Goal: Information Seeking & Learning: Learn about a topic

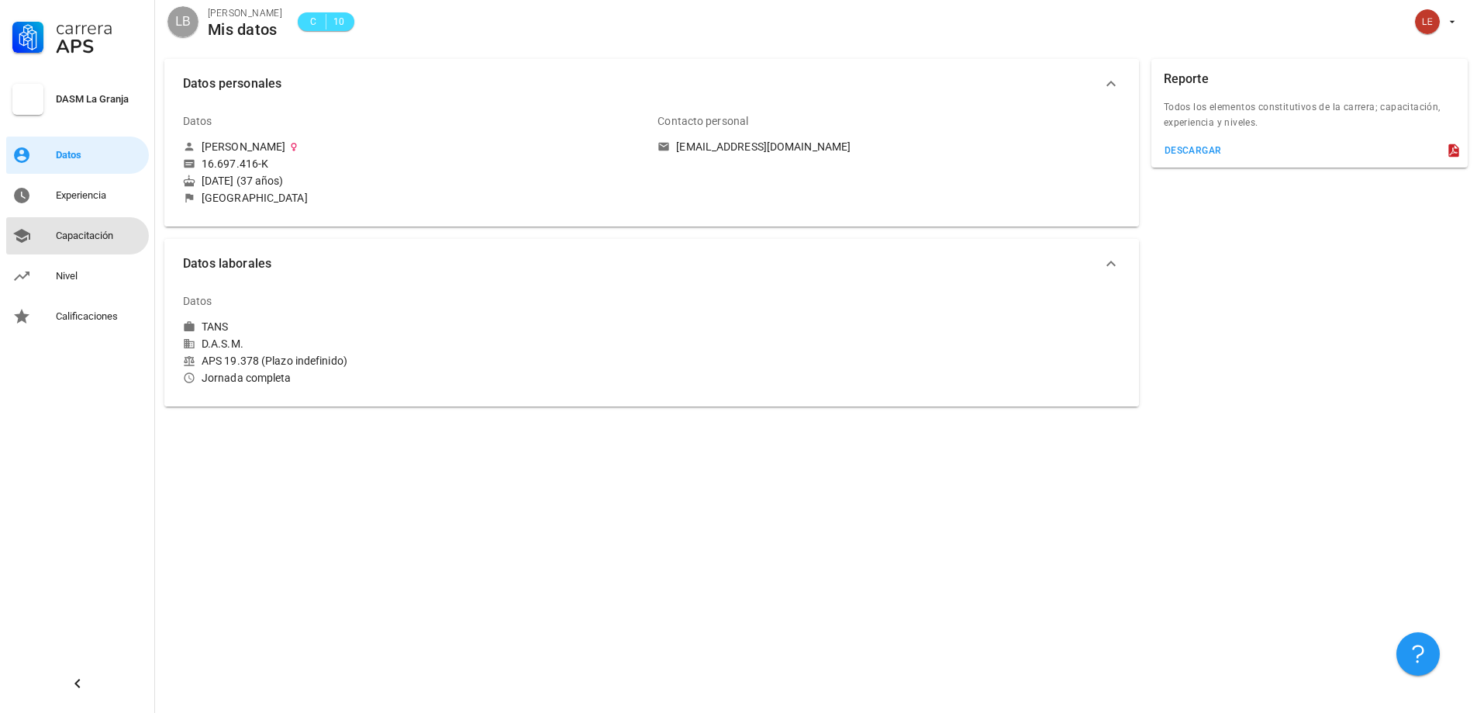
click at [94, 236] on div "Capacitación" at bounding box center [99, 236] width 87 height 12
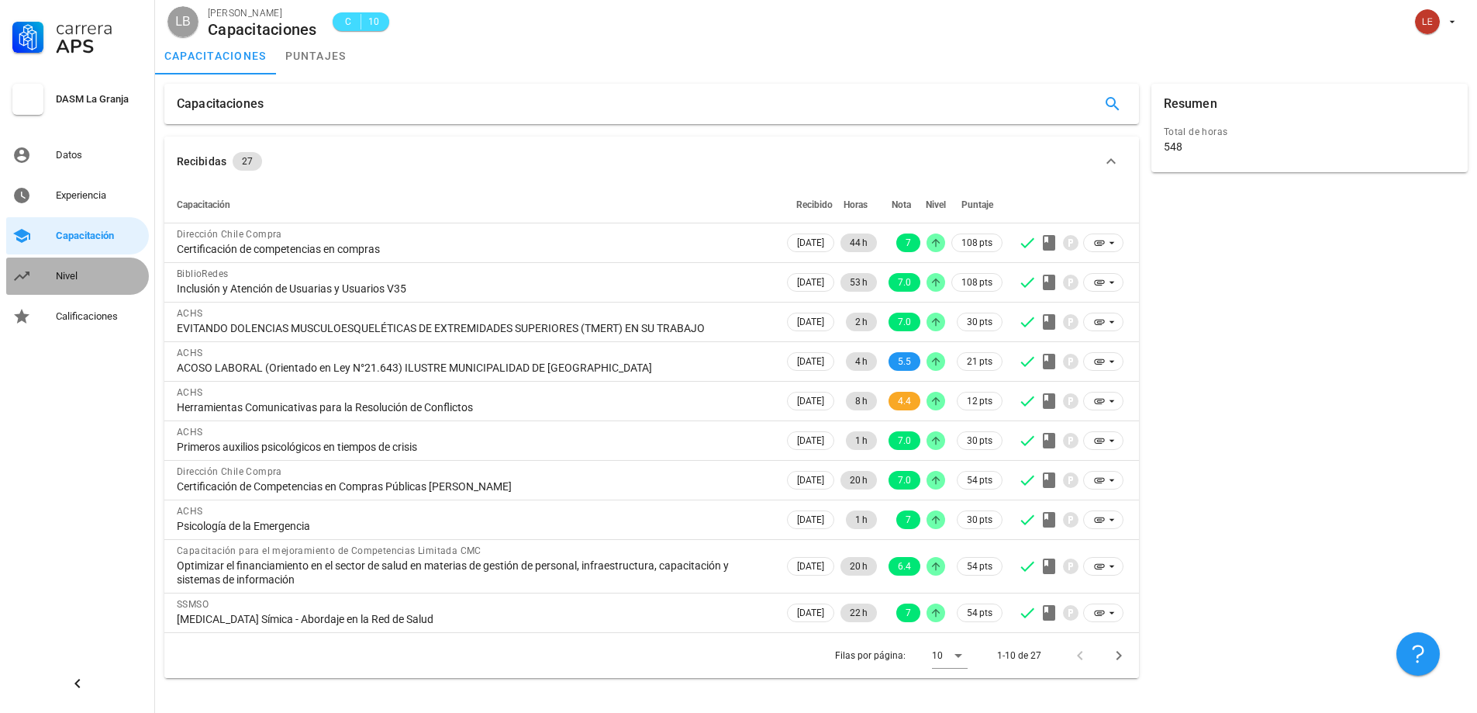
click at [75, 275] on div "Nivel" at bounding box center [99, 276] width 87 height 12
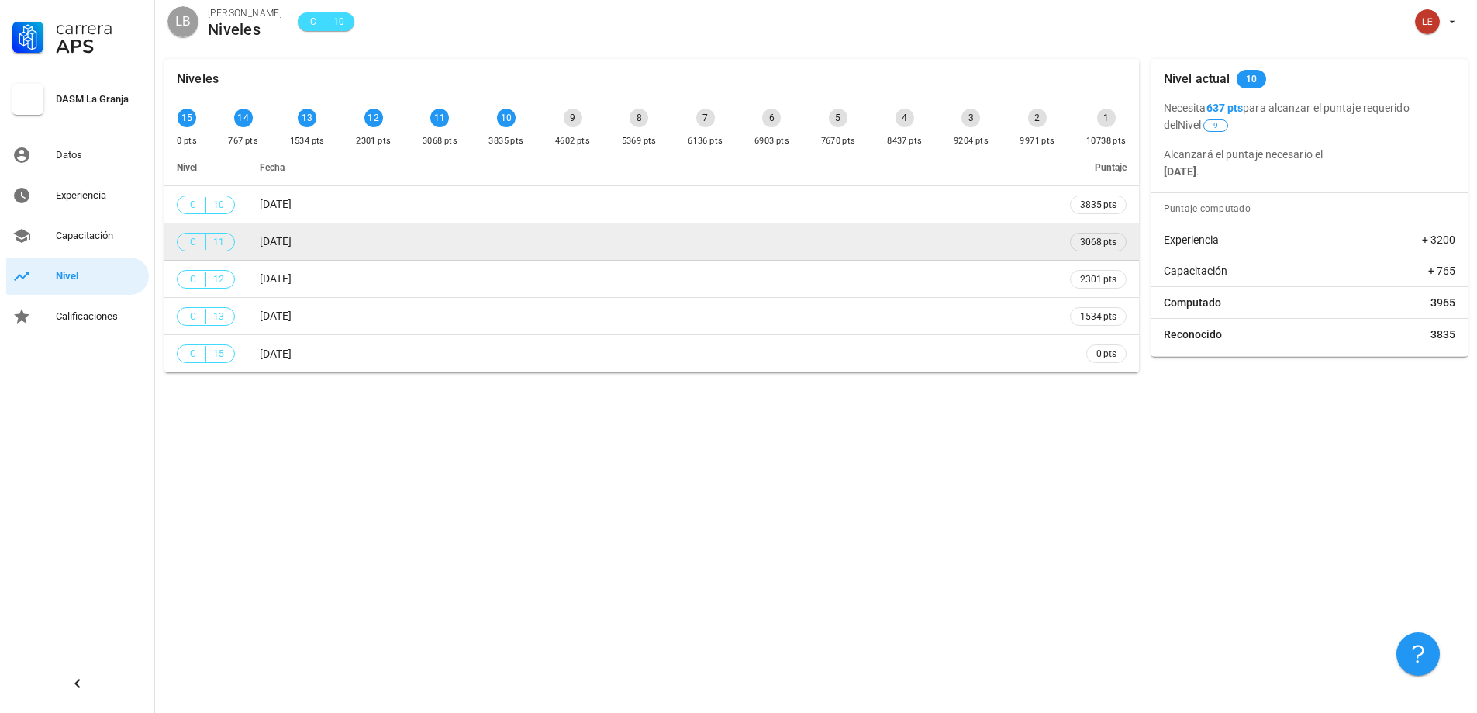
click at [391, 225] on tbody "C 10 [DATE] 3835 pts C 11 [DATE] 3068 pts C 12 [DATE] 2301 pts C 13 [DATE] 1534…" at bounding box center [651, 279] width 975 height 186
click at [391, 225] on td "[DATE]" at bounding box center [652, 241] width 810 height 37
click at [396, 225] on td "[DATE]" at bounding box center [652, 241] width 810 height 37
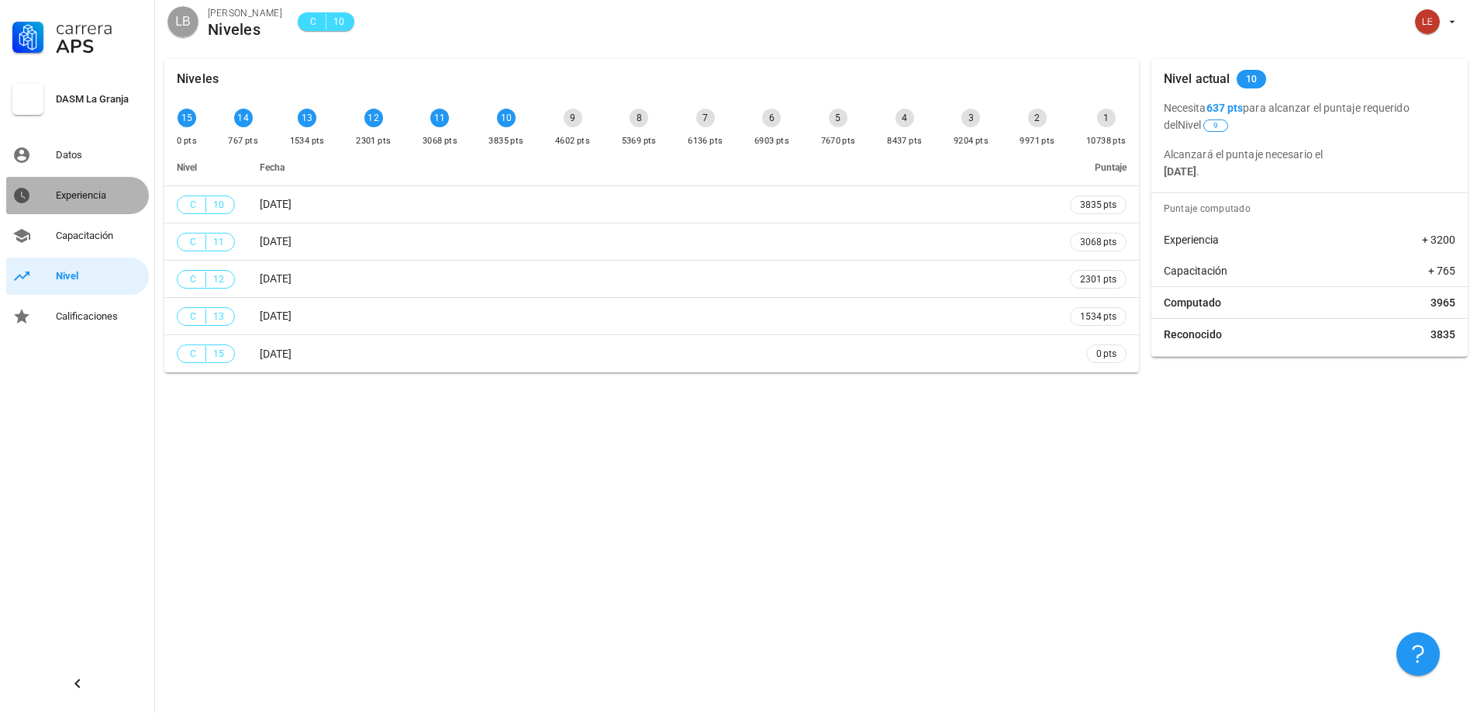
click at [93, 201] on div "Experiencia" at bounding box center [99, 195] width 87 height 12
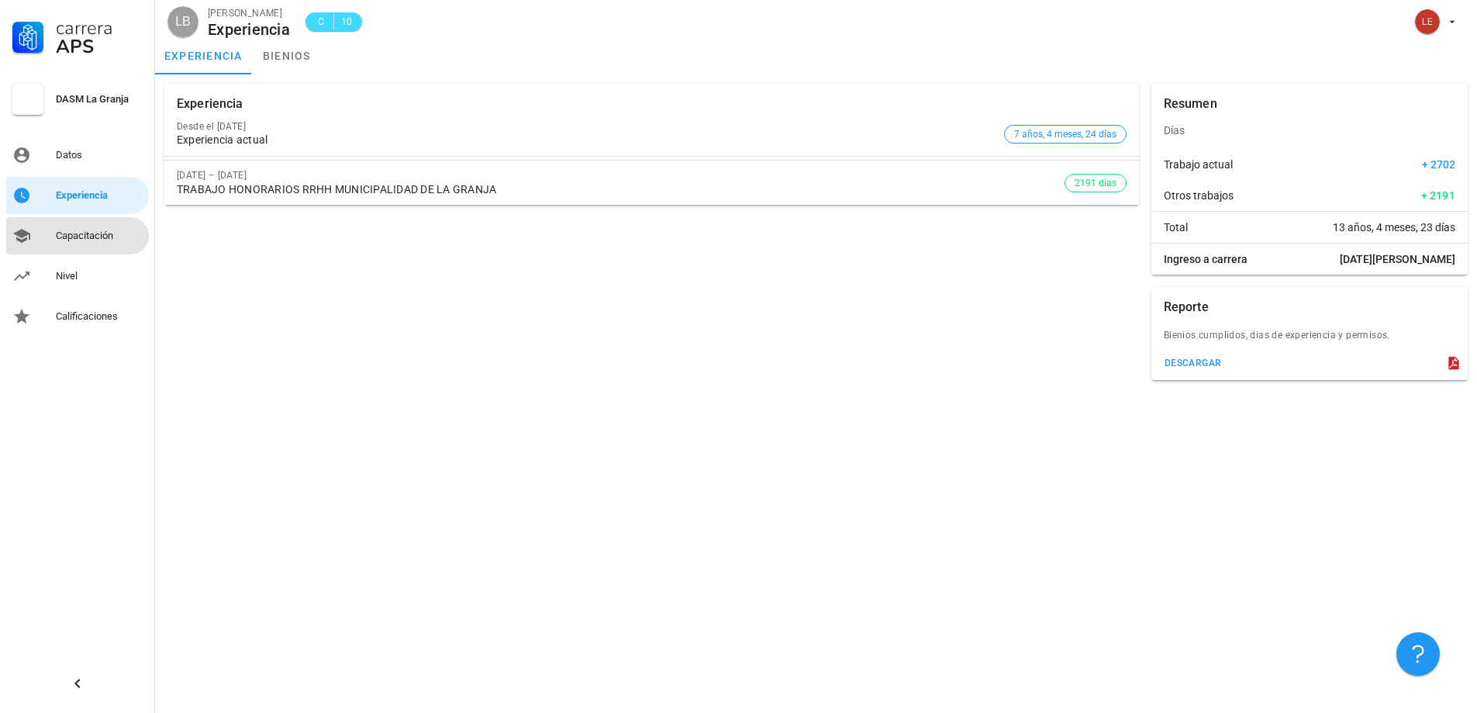
click at [99, 237] on div "Capacitación" at bounding box center [99, 236] width 87 height 12
